Goal: Task Accomplishment & Management: Manage account settings

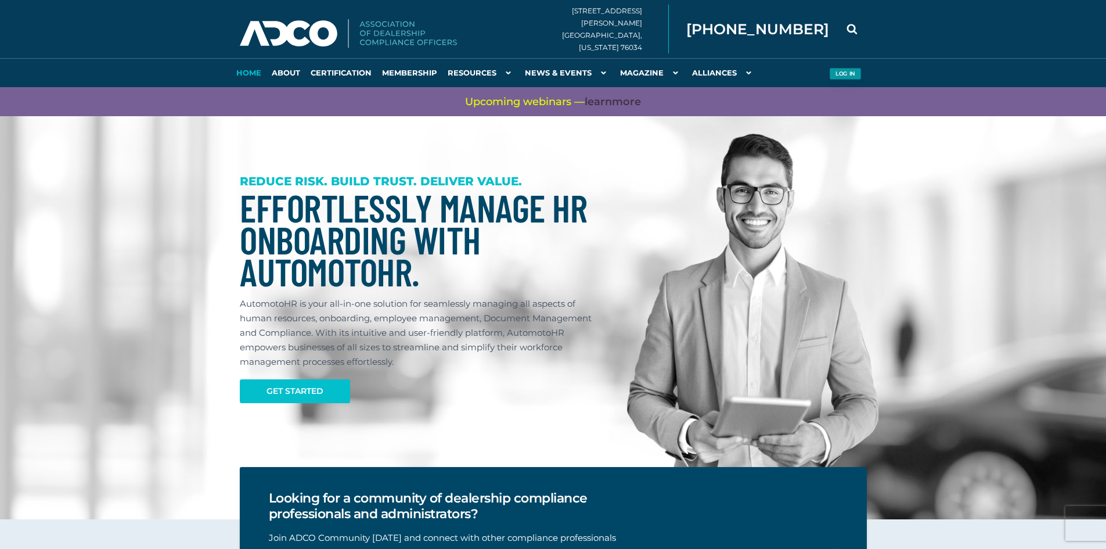
click at [859, 71] on button "Log in" at bounding box center [845, 74] width 32 height 12
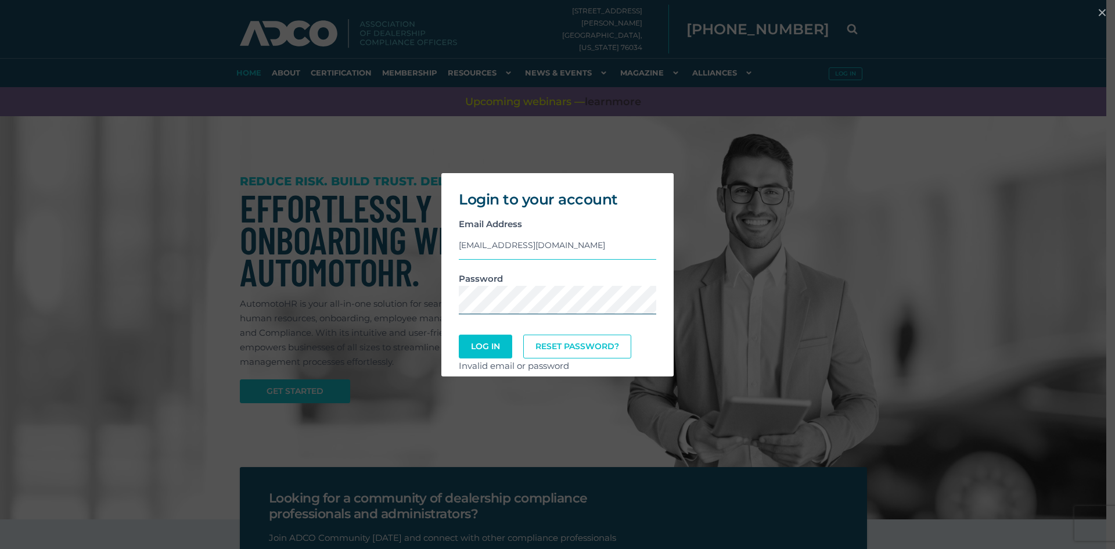
click at [351, 314] on div "Login to your account Email Address [EMAIL_ADDRESS][DOMAIN_NAME] Password Log I…" at bounding box center [557, 274] width 1105 height 215
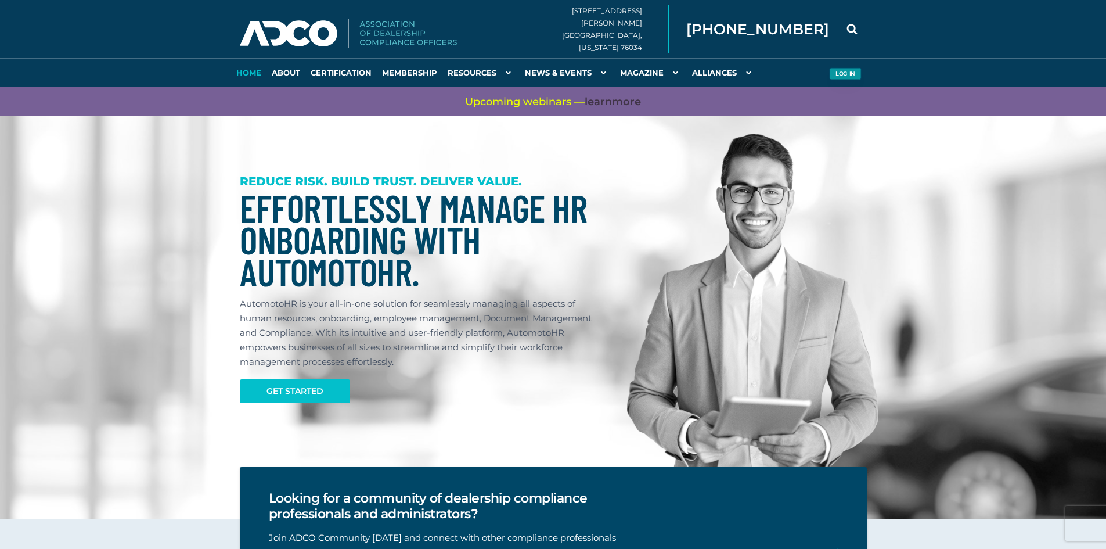
click at [845, 68] on button "Log in" at bounding box center [845, 74] width 32 height 12
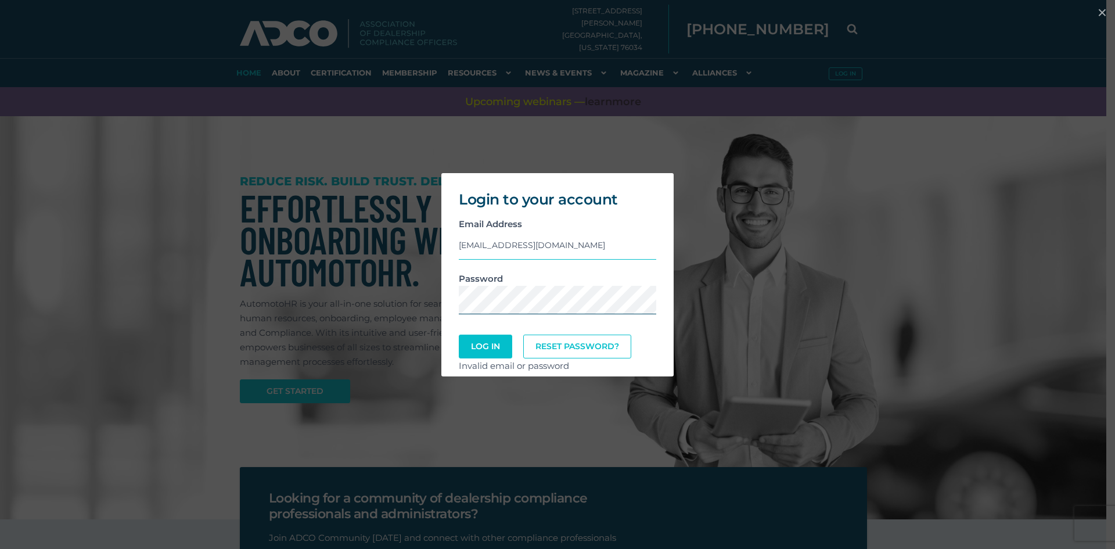
click at [459, 334] on button "Log In" at bounding box center [485, 346] width 53 height 24
click at [484, 345] on button "Log In" at bounding box center [485, 346] width 51 height 23
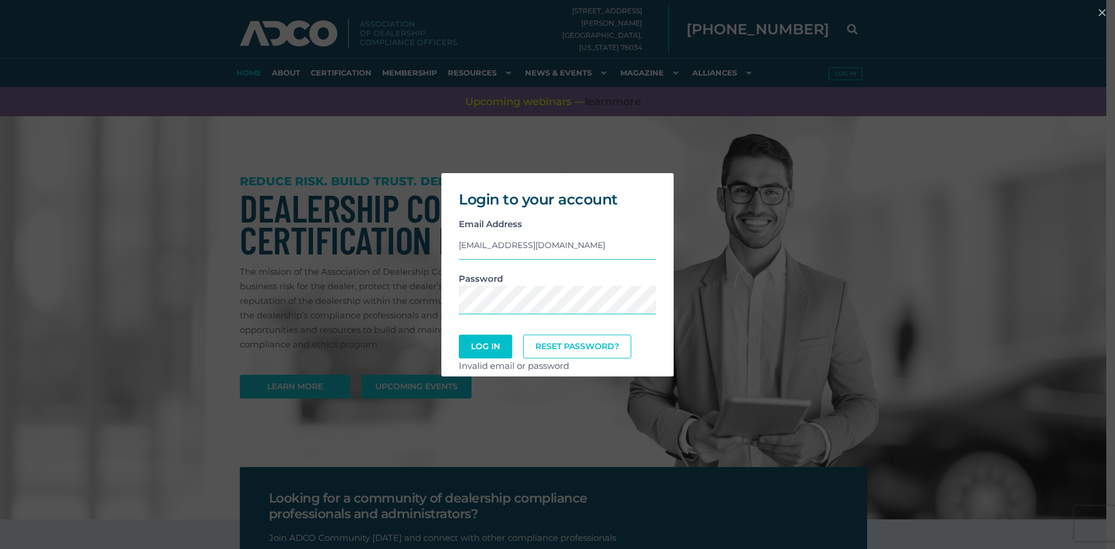
click at [774, 183] on div "Login to your account Email Address [EMAIL_ADDRESS][DOMAIN_NAME] Password Log I…" at bounding box center [557, 274] width 1105 height 215
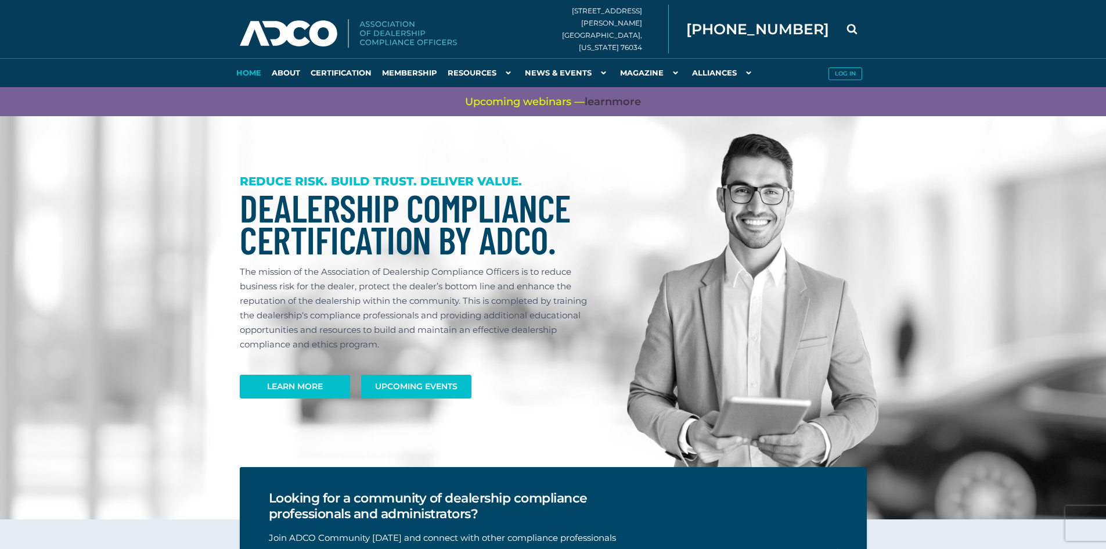
click at [187, 67] on nav "Home About Certification Membership Resources AutoMoto HR [GEOGRAPHIC_DATA] Com…" at bounding box center [553, 43] width 1106 height 87
